Goal: Information Seeking & Learning: Learn about a topic

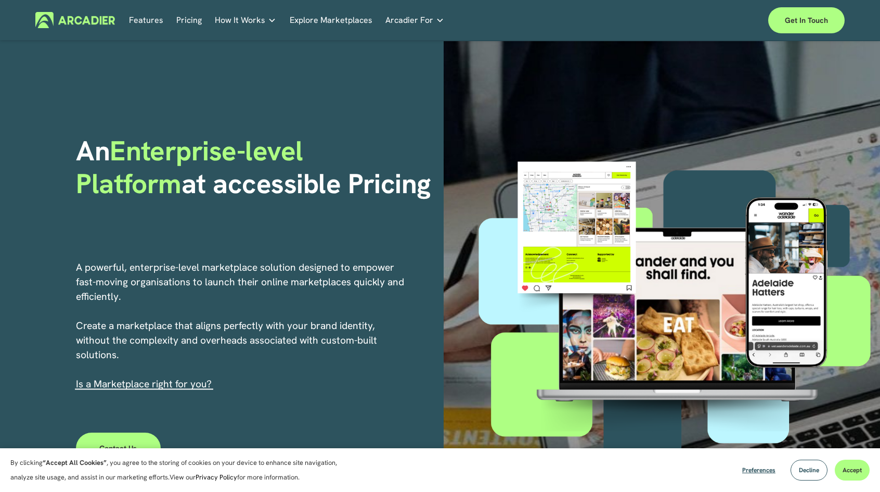
click at [200, 19] on nav "Features Pricing How It Works Why Arcadier Partners About Us Contact Partners" at bounding box center [287, 20] width 316 height 16
click at [193, 20] on link "Pricing" at bounding box center [188, 20] width 25 height 16
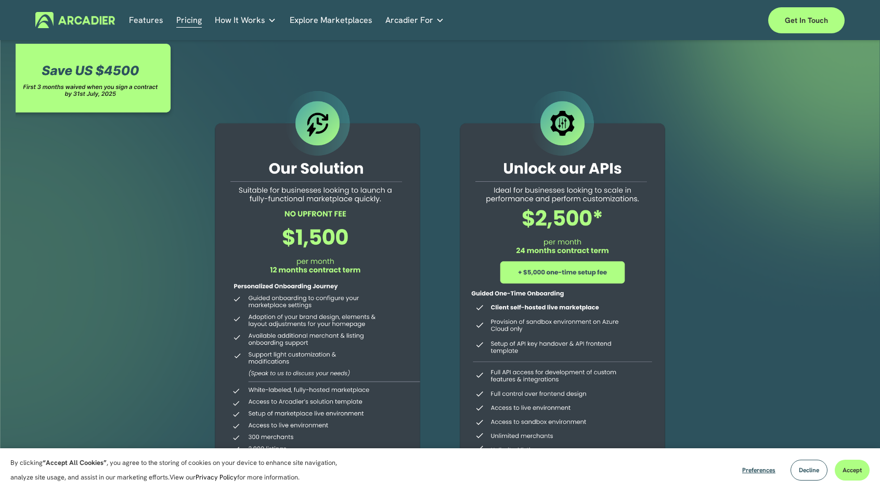
click at [344, 21] on link "Explore Marketplaces" at bounding box center [331, 20] width 83 height 16
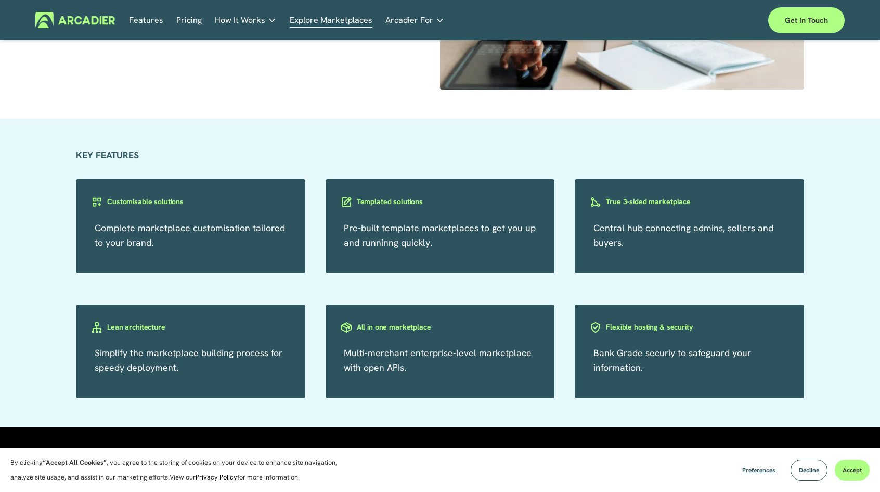
scroll to position [1769, 0]
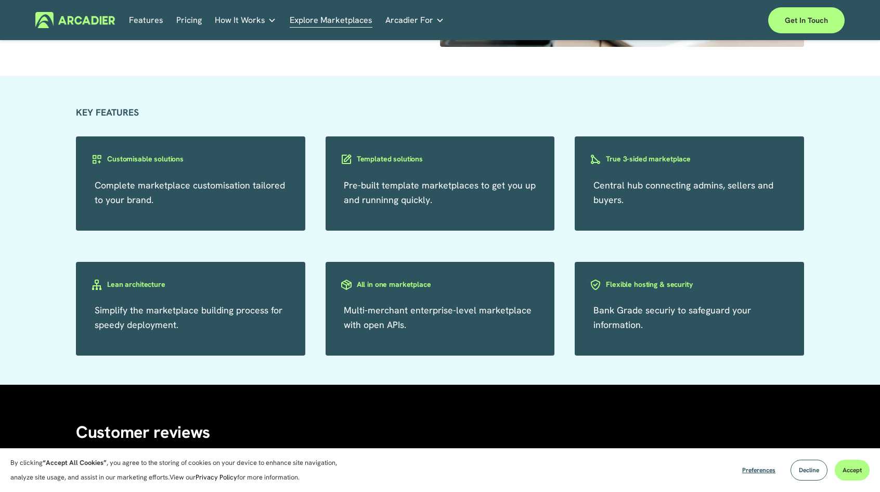
click at [358, 160] on h3 "Templated solutions" at bounding box center [390, 159] width 66 height 10
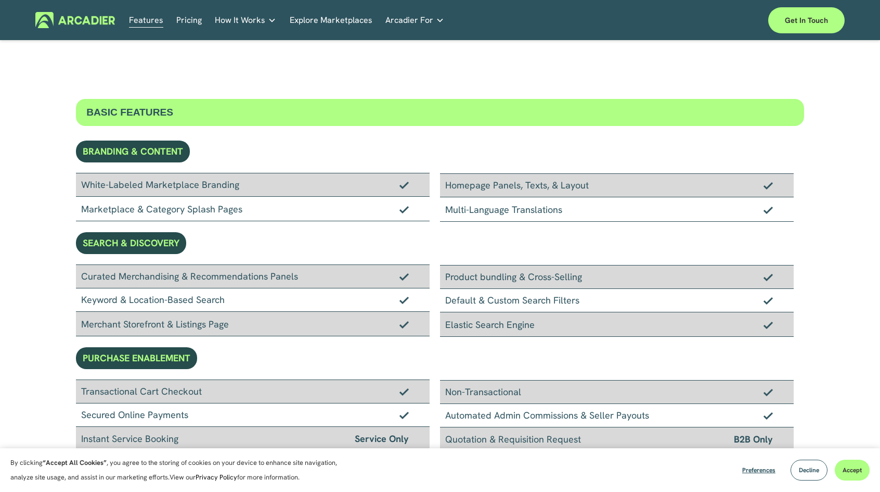
click at [0, 0] on link "Automotive Associations We power automotive association member services seamles…" at bounding box center [0, 0] width 0 height 0
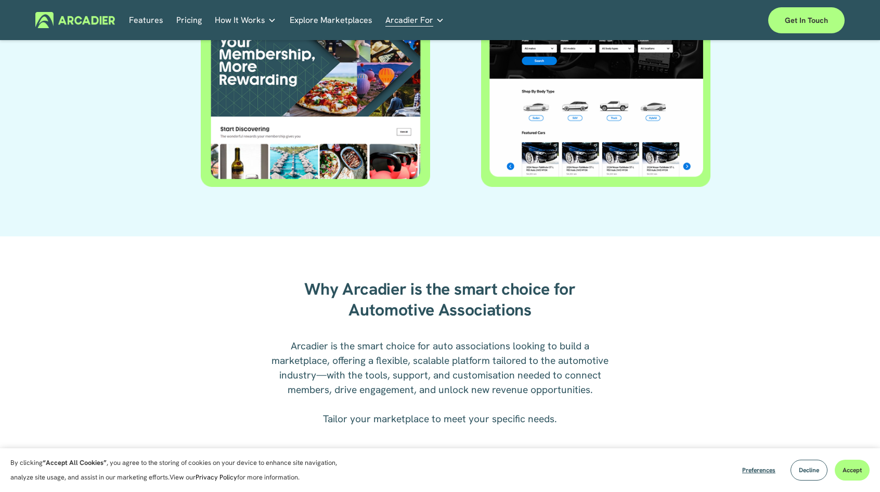
scroll to position [676, 0]
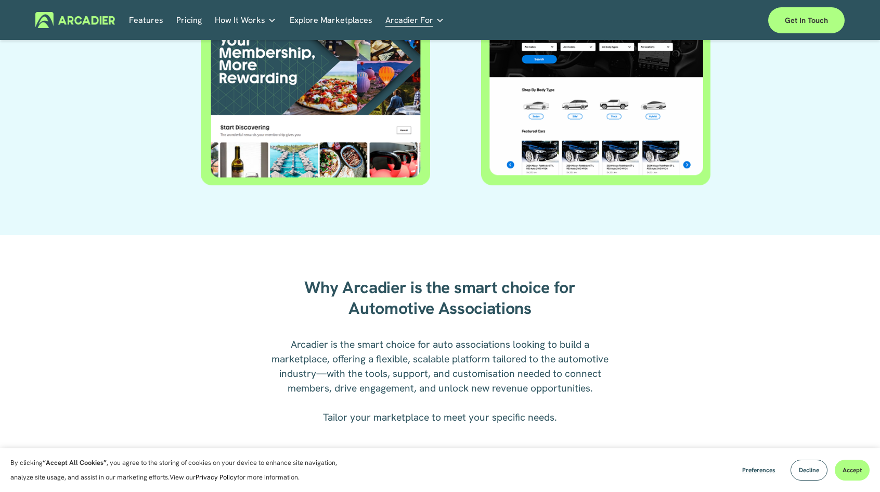
click at [356, 106] on div at bounding box center [315, 85] width 229 height 199
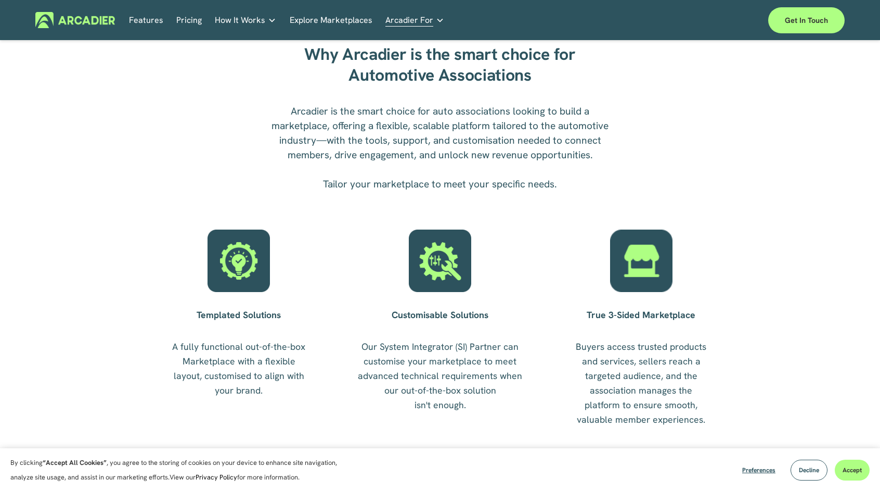
scroll to position [893, 0]
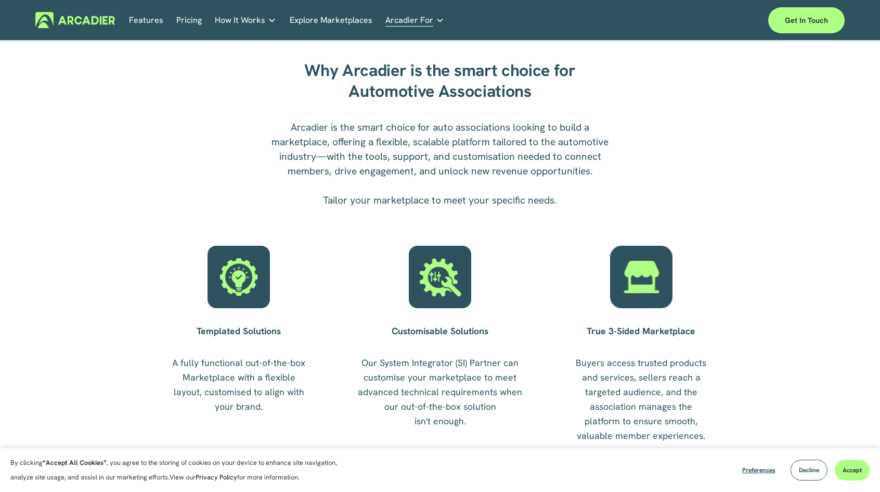
click at [0, 0] on p "Read about game-changing marketplace solutions." at bounding box center [0, 0] width 0 height 0
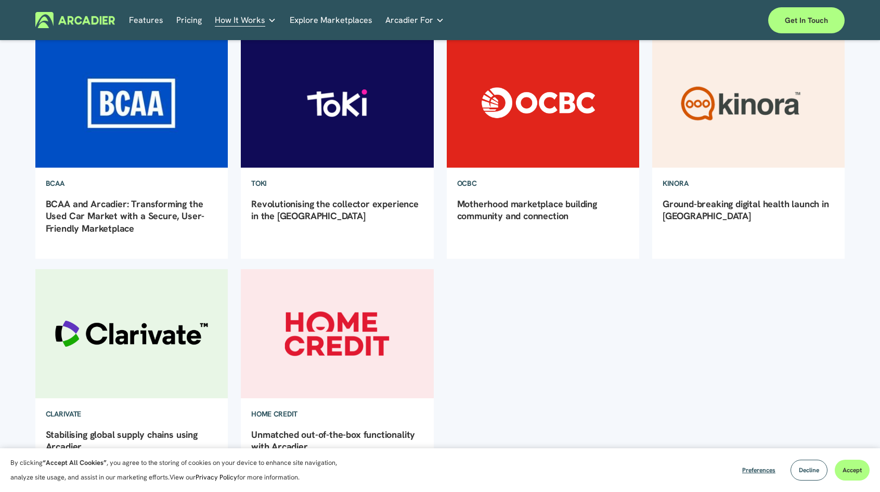
scroll to position [104, 0]
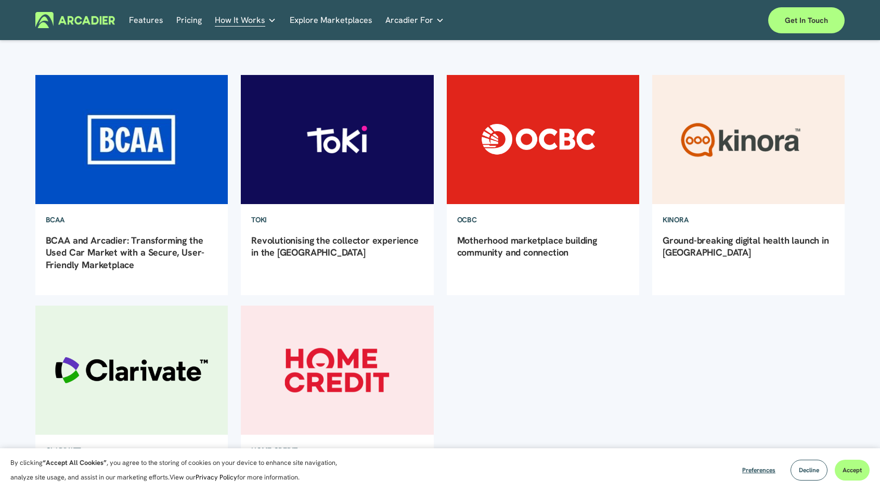
click at [121, 131] on img at bounding box center [131, 139] width 195 height 130
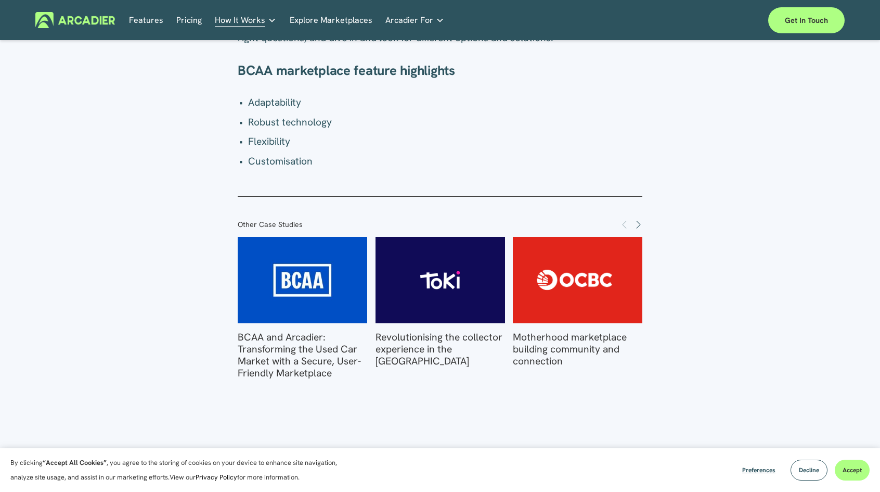
scroll to position [1717, 0]
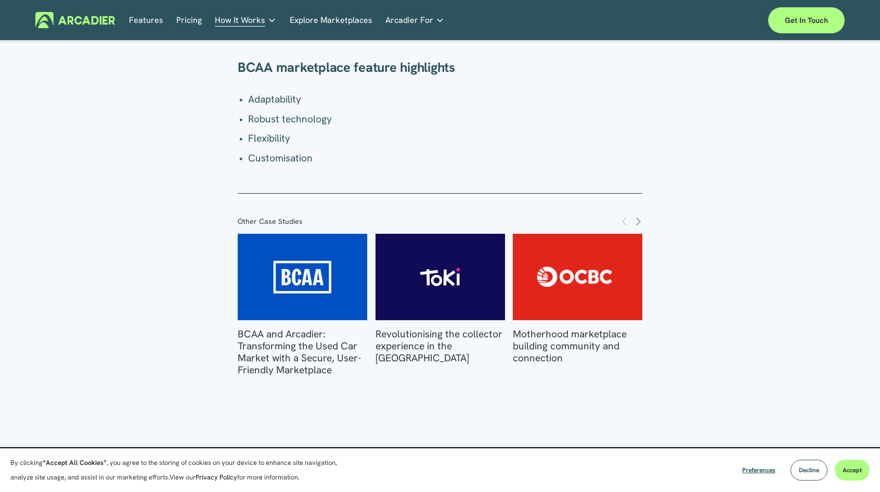
click at [471, 272] on img at bounding box center [440, 277] width 180 height 86
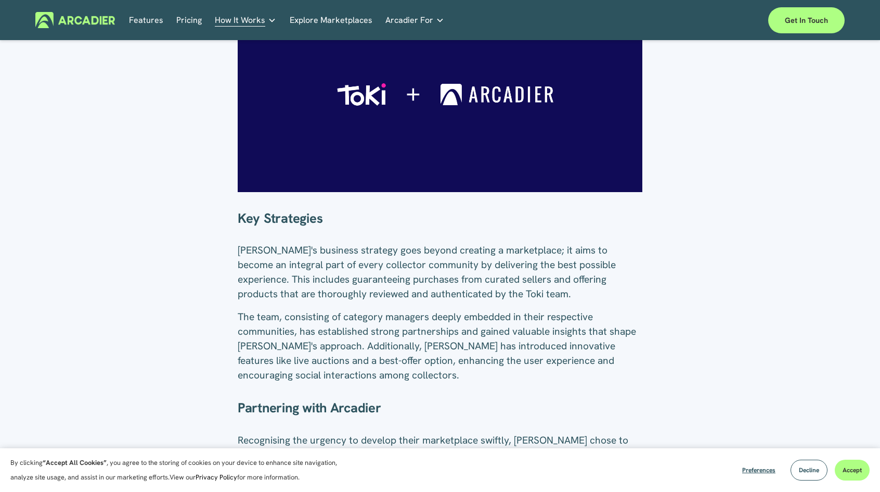
scroll to position [624, 0]
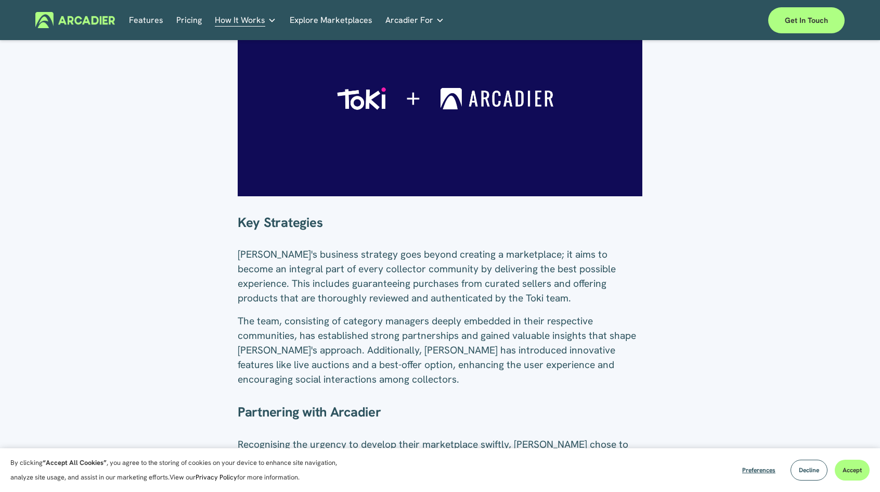
click at [0, 0] on link "Retail Marketplaces Whatever you are offering to your customer, we bring it all…" at bounding box center [0, 0] width 0 height 0
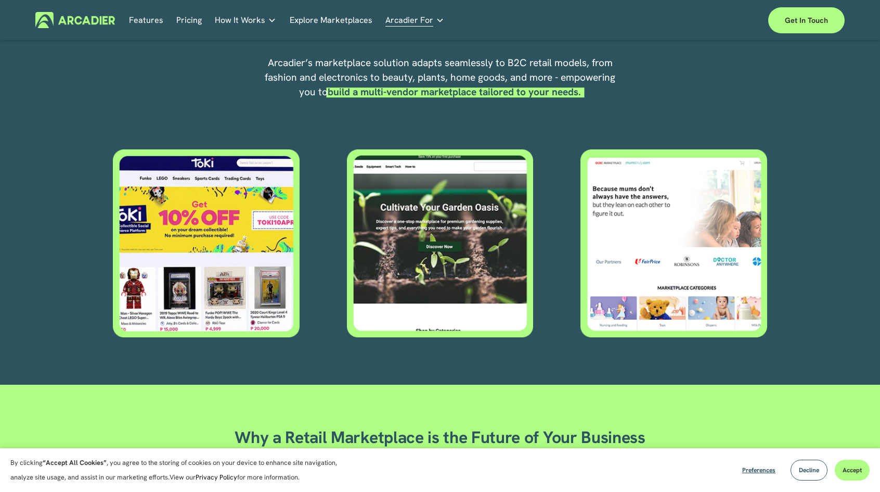
scroll to position [468, 0]
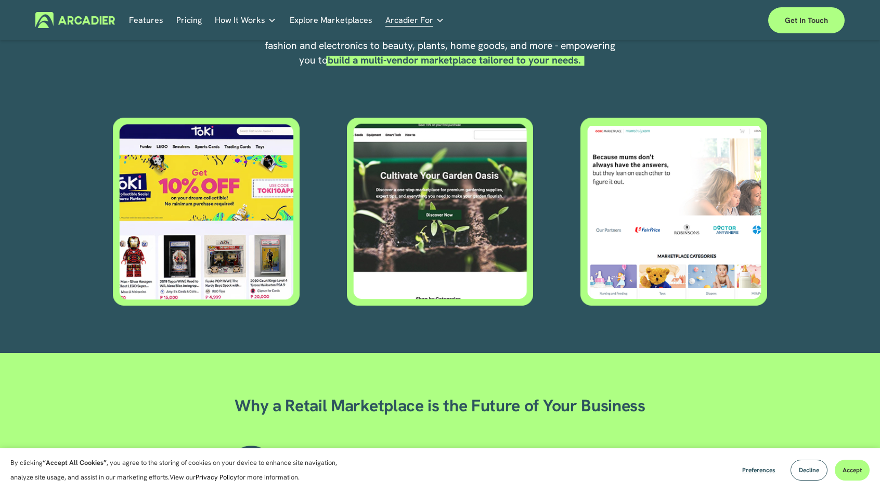
click at [671, 239] on div at bounding box center [674, 212] width 187 height 188
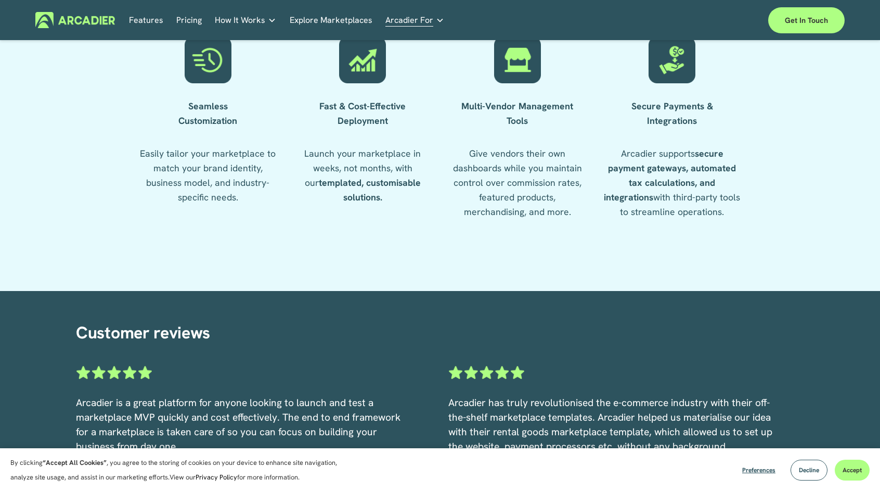
scroll to position [1301, 0]
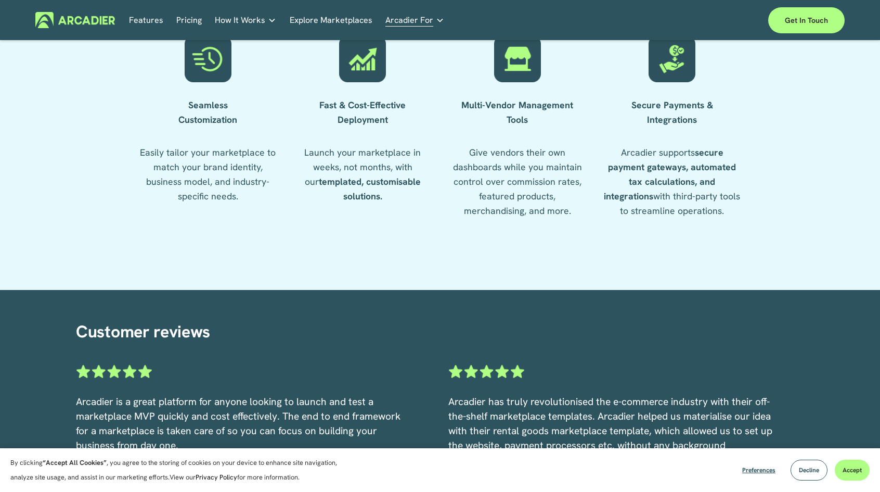
click at [253, 18] on span "How It Works" at bounding box center [240, 20] width 50 height 15
click at [145, 20] on link "Features" at bounding box center [146, 20] width 34 height 16
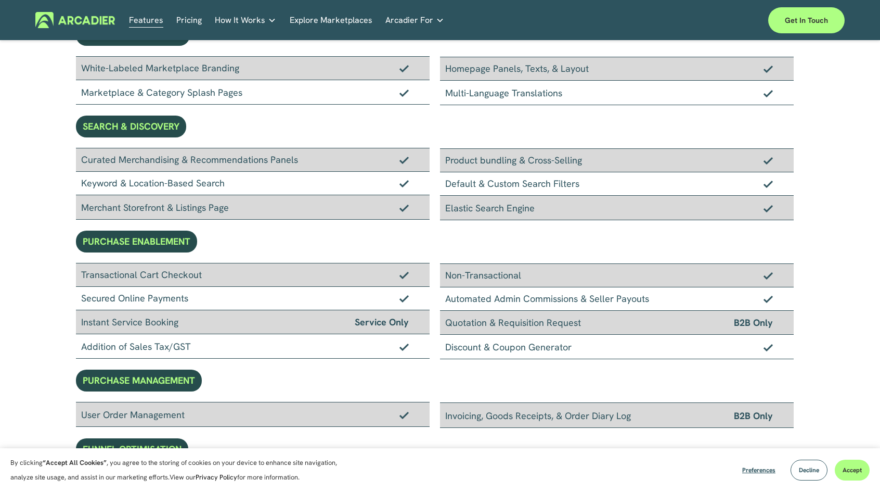
scroll to position [156, 0]
